Goal: Find specific page/section: Find specific page/section

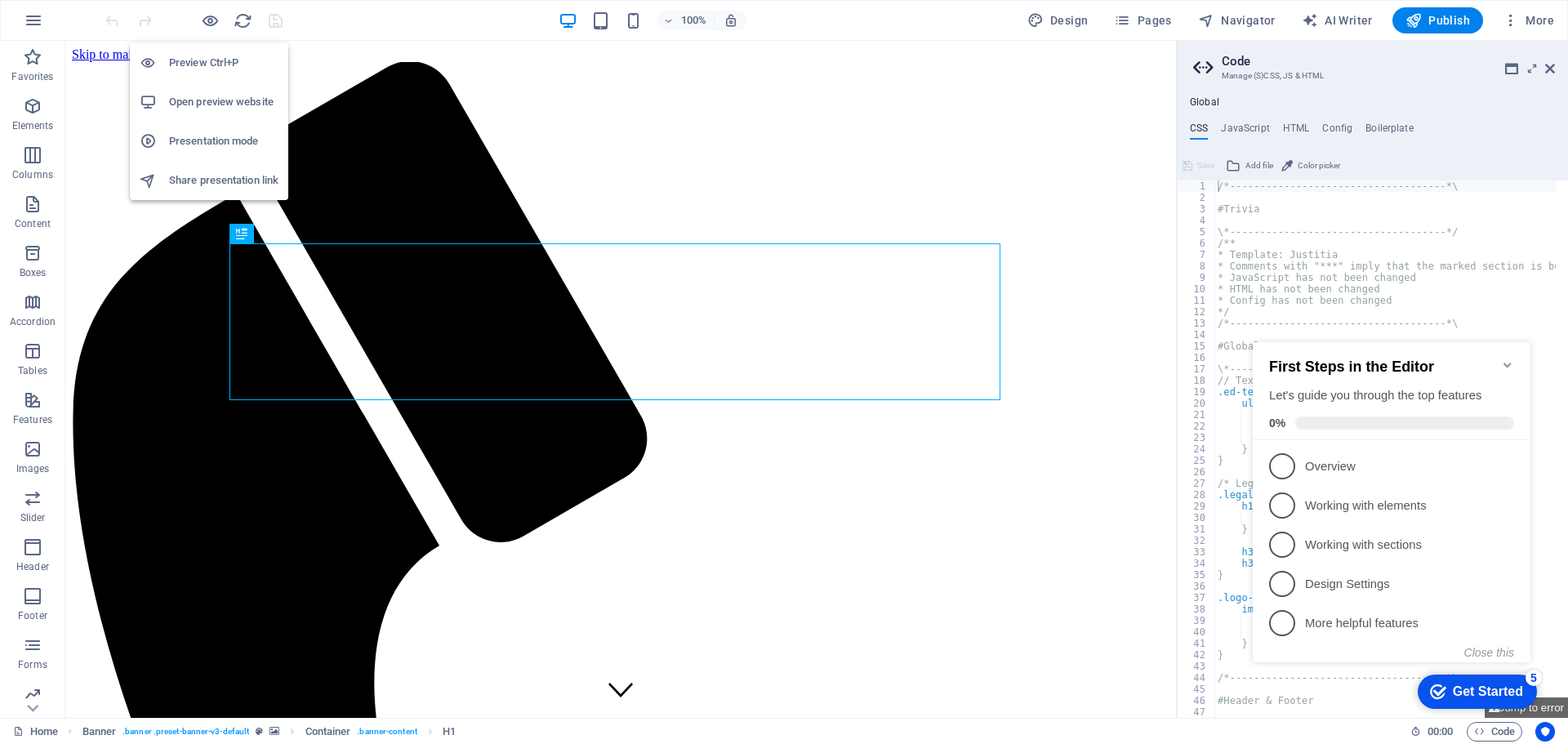
click at [204, 55] on h6 "Preview Ctrl+P" at bounding box center [223, 63] width 109 height 19
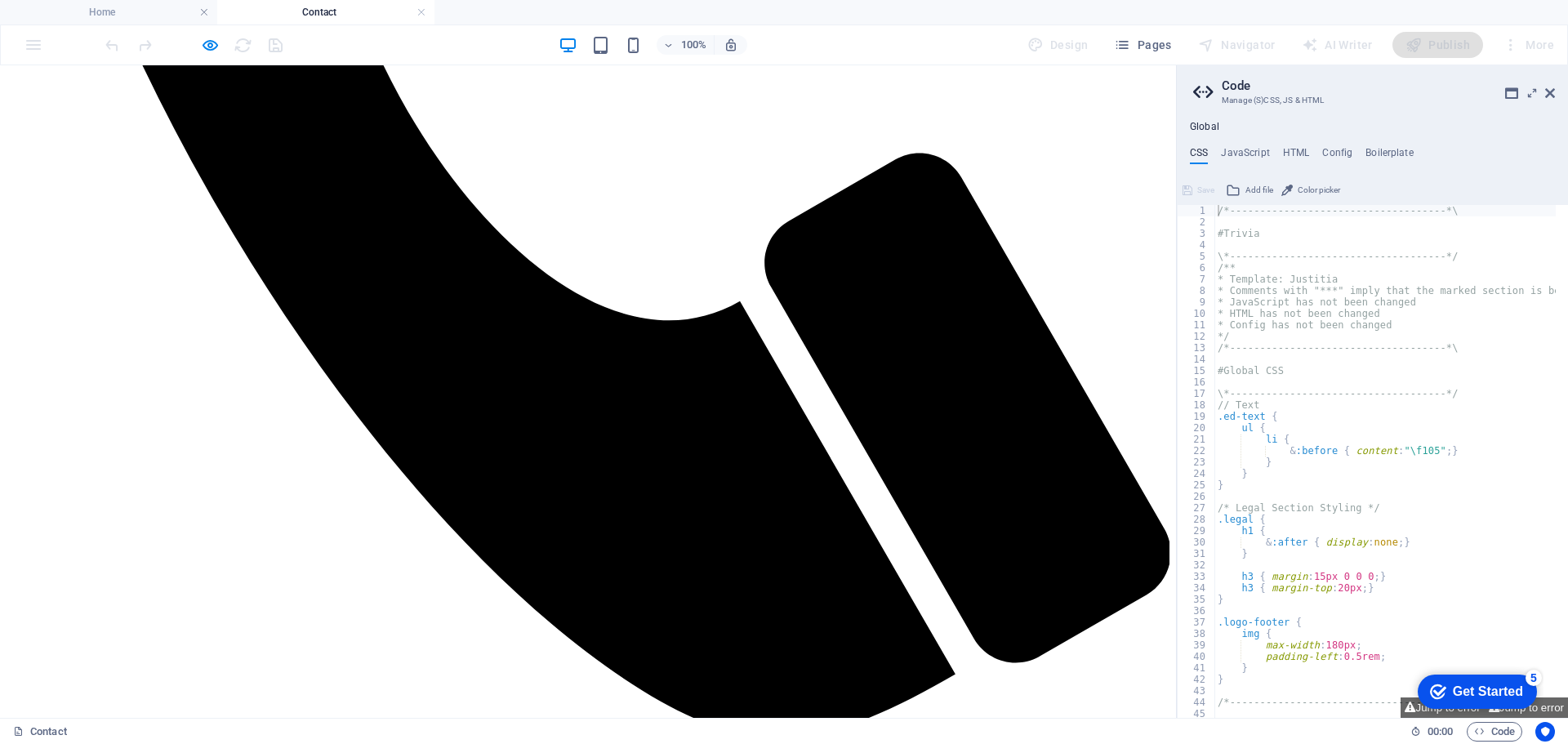
scroll to position [898, 0]
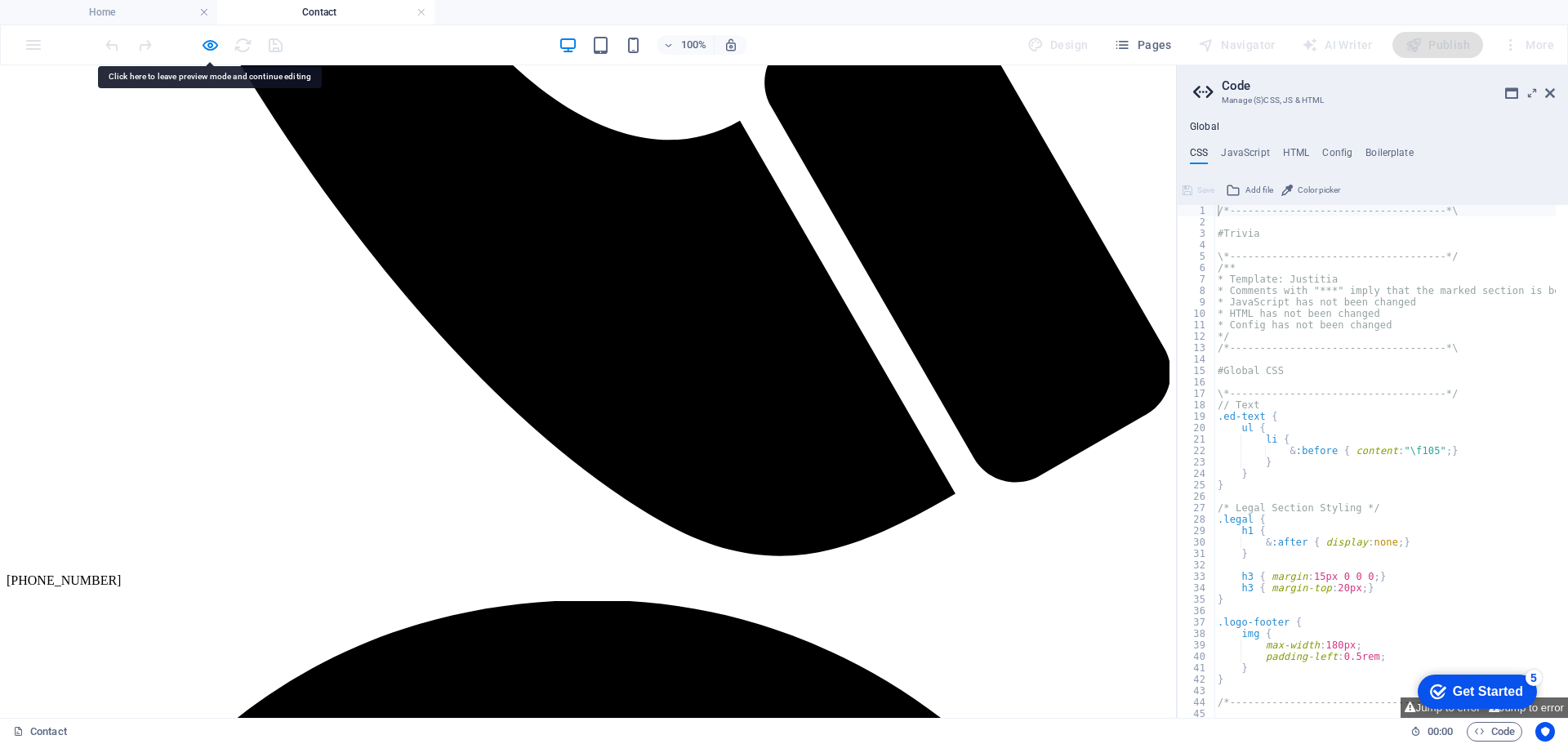
scroll to position [1143, 0]
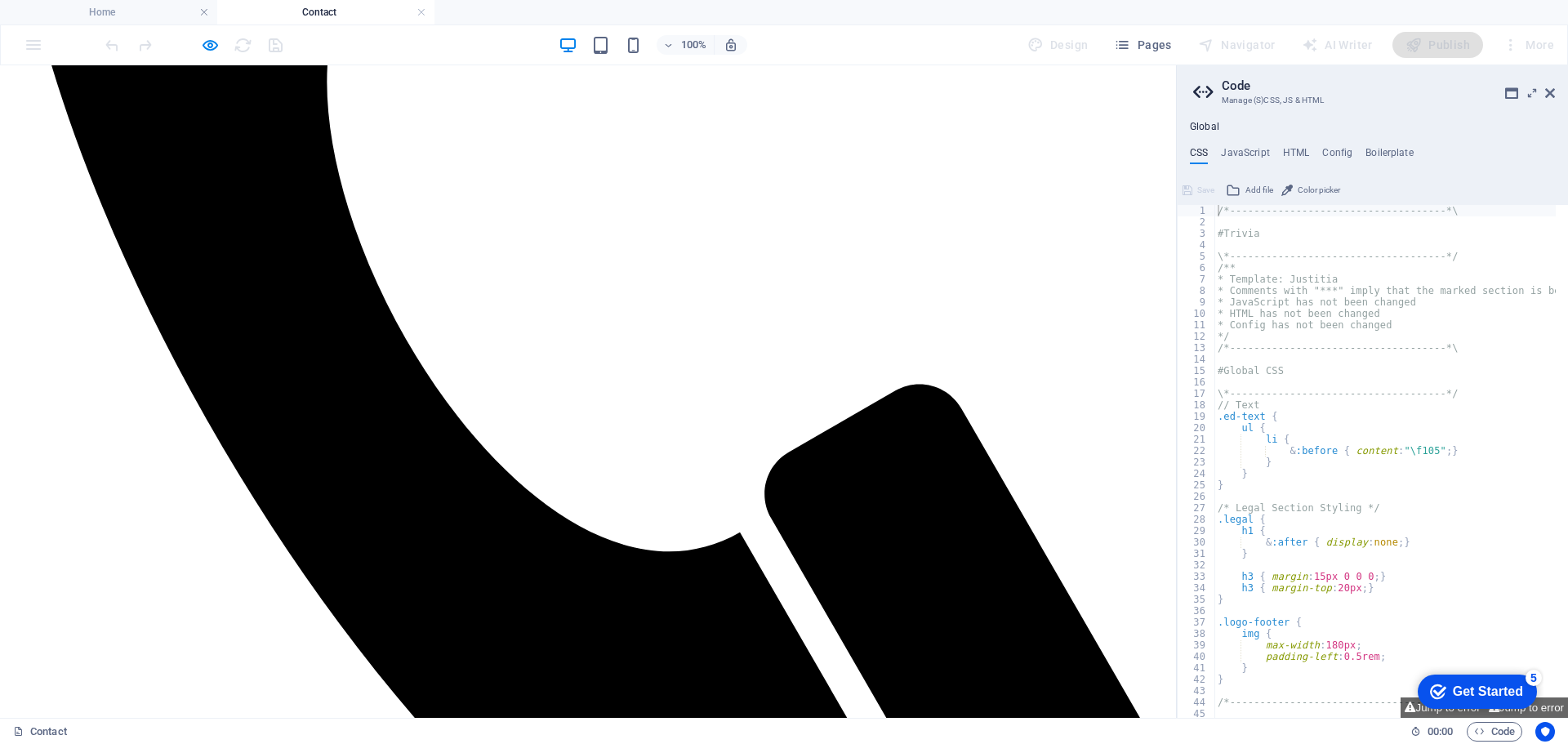
scroll to position [653, 0]
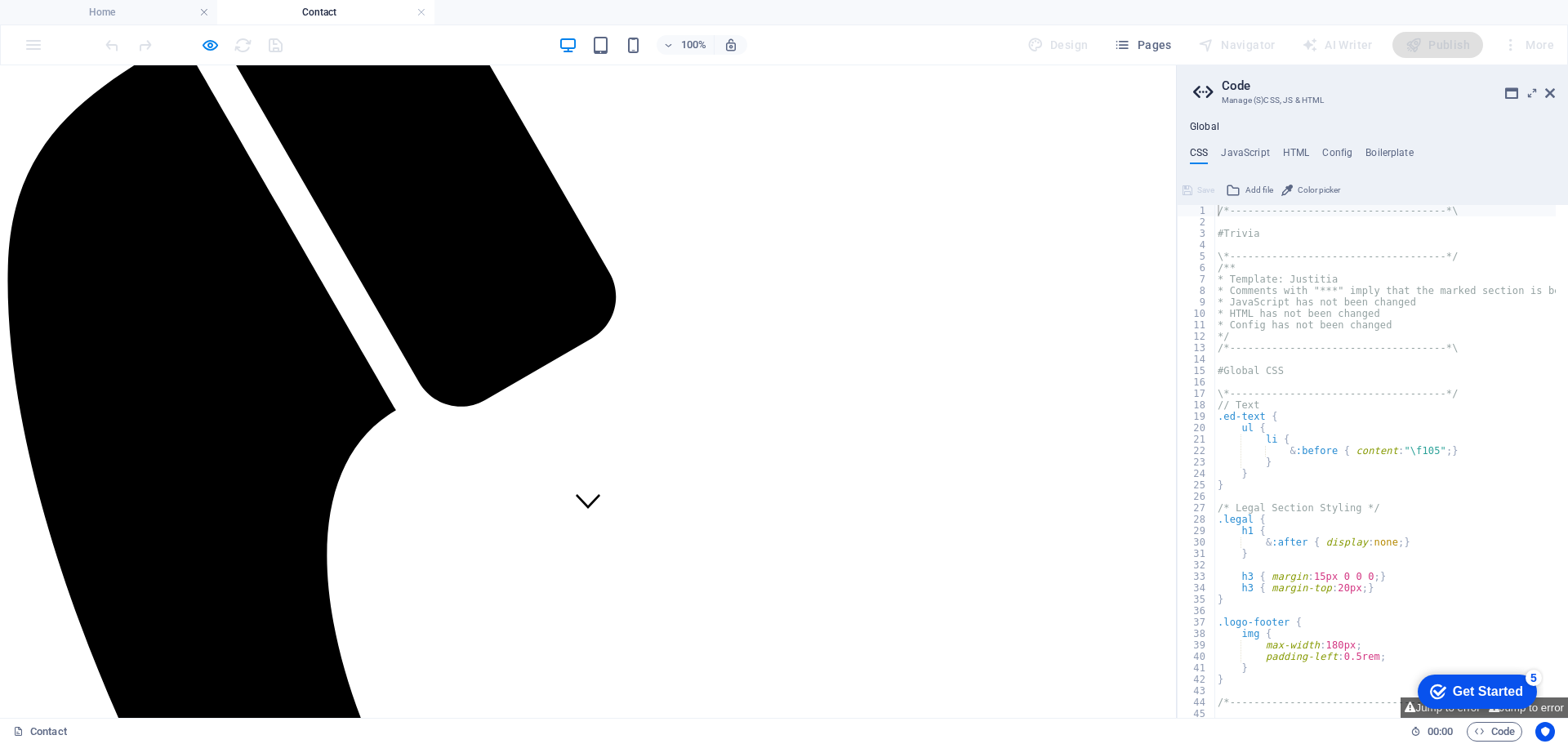
scroll to position [408, 0]
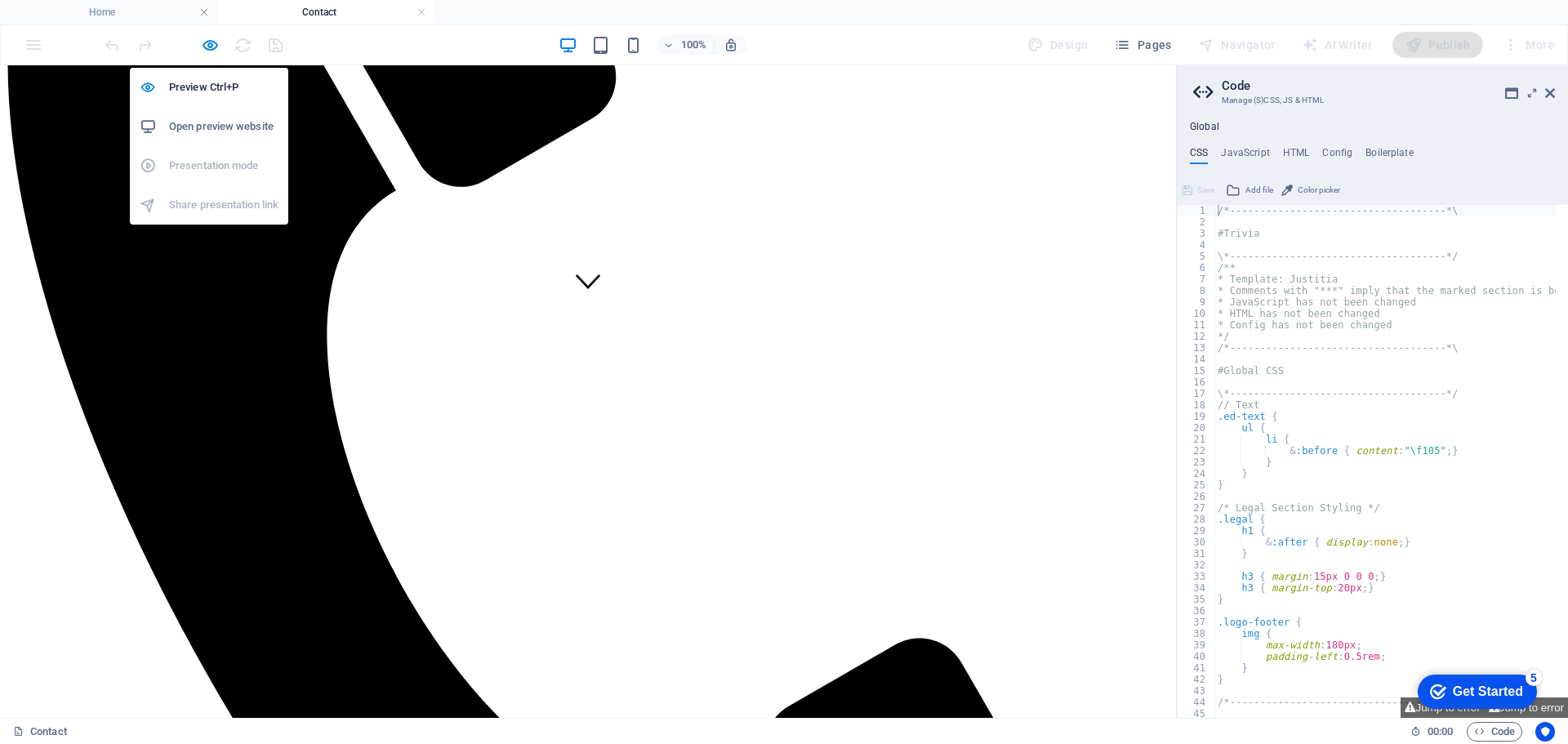
click at [189, 122] on h6 "Open preview website" at bounding box center [223, 127] width 109 height 19
